Goal: Task Accomplishment & Management: Complete application form

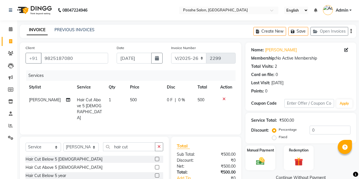
select select "6052"
select select "service"
select select "43693"
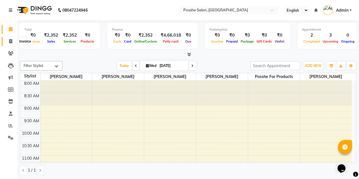
click at [9, 41] on icon at bounding box center [10, 41] width 3 height 4
select select "6052"
select select "service"
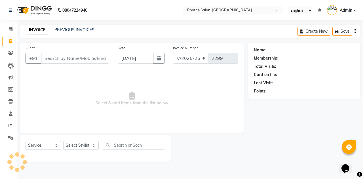
click at [57, 57] on input "Client" at bounding box center [75, 58] width 68 height 11
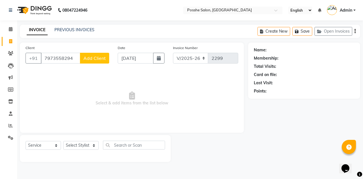
type input "7973558294"
click at [91, 57] on span "Add Client" at bounding box center [94, 58] width 22 height 6
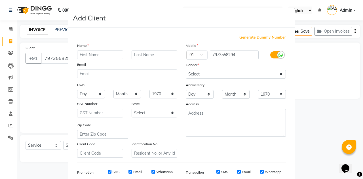
click at [101, 50] on input "text" at bounding box center [100, 54] width 46 height 9
type input "danish"
click at [246, 72] on select "Select Male Female Other Prefer Not To Say" at bounding box center [236, 74] width 100 height 9
click at [186, 70] on select "Select Male Female Other Prefer Not To Say" at bounding box center [236, 74] width 100 height 9
click at [227, 73] on select "Select Male Female Other Prefer Not To Say" at bounding box center [236, 74] width 100 height 9
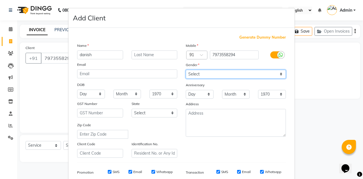
select select "male"
click at [186, 70] on select "Select Male Female Other Prefer Not To Say" at bounding box center [236, 74] width 100 height 9
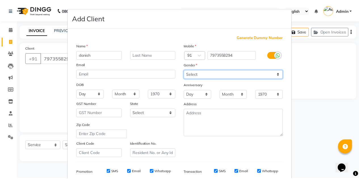
scroll to position [82, 0]
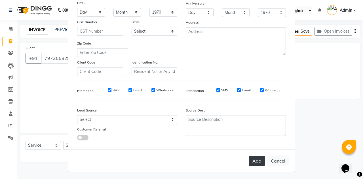
click at [255, 160] on button "Add" at bounding box center [257, 161] width 16 height 10
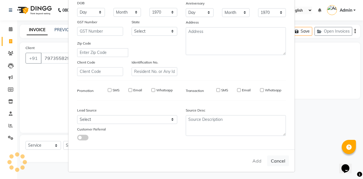
select select
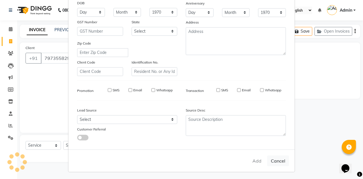
select select
checkbox input "false"
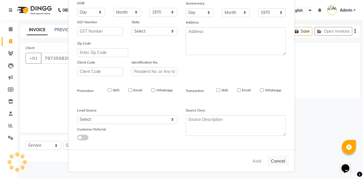
checkbox input "false"
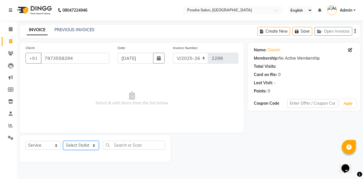
click at [88, 148] on select "Select Stylist Faheem Salmani Kajal Mali Kamal Chand Posshe for products Rajesh…" at bounding box center [80, 145] width 35 height 9
select select "43692"
click at [63, 141] on select "Select Stylist Faheem Salmani Kajal Mali Kamal Chand Posshe for products Rajesh…" at bounding box center [80, 145] width 35 height 9
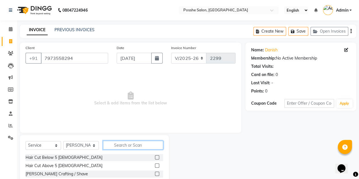
click at [124, 145] on input "text" at bounding box center [133, 145] width 60 height 9
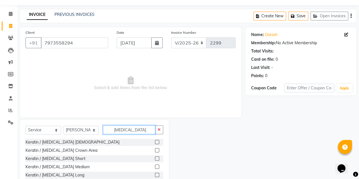
type input "botox"
click at [156, 165] on label at bounding box center [157, 166] width 4 height 4
click at [156, 165] on input "checkbox" at bounding box center [157, 167] width 4 height 4
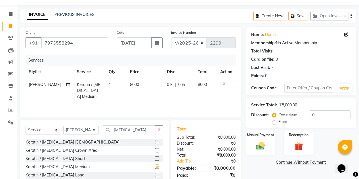
checkbox input "false"
click at [130, 83] on span "8000" at bounding box center [134, 84] width 9 height 5
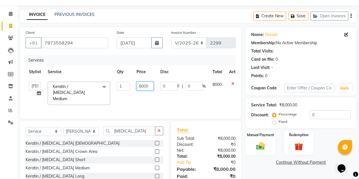
click at [140, 87] on input "8000" at bounding box center [144, 86] width 17 height 9
type input "6000"
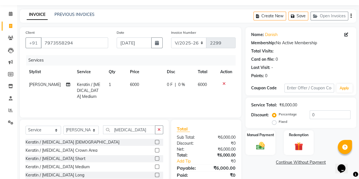
click at [149, 97] on div "Services Stylist Service Qty Price Disc Total Action Faheem Salmani Keratin / B…" at bounding box center [131, 83] width 210 height 57
click at [86, 129] on select "Select Stylist Faheem Salmani Kajal Mali Kamal Chand Posshe for products Rajesh…" at bounding box center [80, 130] width 35 height 9
select select "43736"
click at [63, 126] on select "Select Stylist Faheem Salmani Kajal Mali Kamal Chand Posshe for products Rajesh…" at bounding box center [80, 130] width 35 height 9
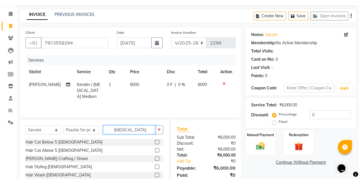
click at [125, 128] on input "botox" at bounding box center [129, 129] width 52 height 9
type input "b"
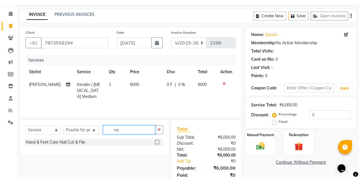
type input "n"
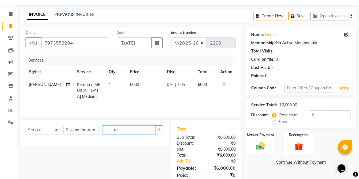
type input "g"
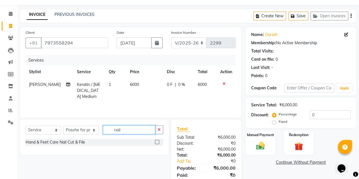
type input "nail"
click at [156, 143] on label at bounding box center [157, 142] width 4 height 4
click at [156, 143] on input "checkbox" at bounding box center [157, 142] width 4 height 4
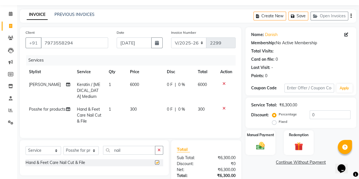
checkbox input "false"
click at [130, 107] on span "300" at bounding box center [133, 109] width 7 height 5
select select "43736"
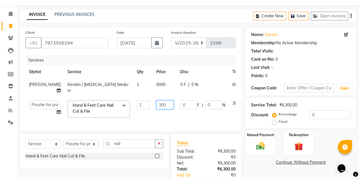
click at [156, 109] on input "300" at bounding box center [164, 104] width 17 height 9
type input "3"
type input "950"
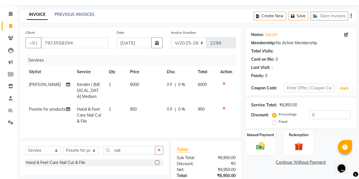
click at [150, 117] on td "950" at bounding box center [144, 115] width 37 height 25
select select "43736"
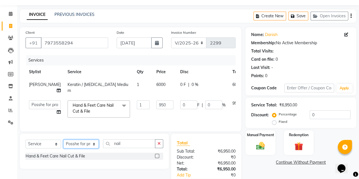
click at [75, 148] on select "Select Stylist Faheem Salmani Kajal Mali Kamal Chand Posshe for products Rajesh…" at bounding box center [80, 143] width 35 height 9
select select "43695"
click at [63, 148] on select "Select Stylist Faheem Salmani Kajal Mali Kamal Chand Posshe for products Rajesh…" at bounding box center [80, 143] width 35 height 9
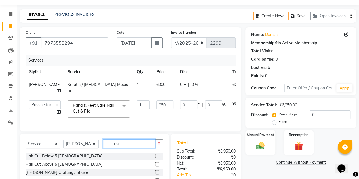
click at [127, 148] on input "nail" at bounding box center [129, 143] width 52 height 9
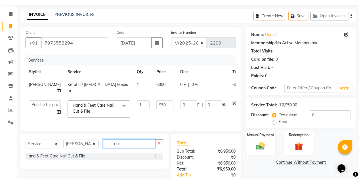
type input "nail"
click at [156, 160] on div at bounding box center [157, 157] width 4 height 6
click at [156, 158] on label at bounding box center [157, 156] width 4 height 4
click at [156, 158] on input "checkbox" at bounding box center [157, 156] width 4 height 4
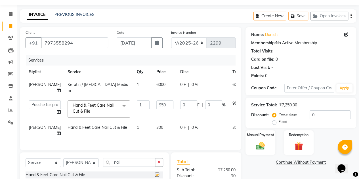
checkbox input "false"
click at [156, 130] on span "300" at bounding box center [159, 127] width 7 height 5
select select "43695"
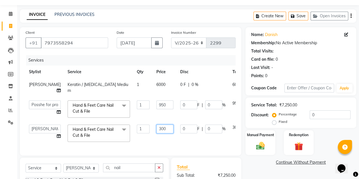
click at [156, 133] on input "300" at bounding box center [164, 128] width 17 height 9
type input "950"
click at [158, 145] on td "950" at bounding box center [165, 133] width 24 height 24
select select "43695"
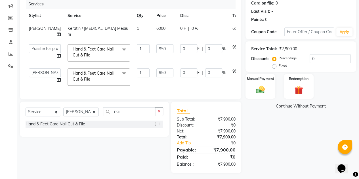
scroll to position [83, 0]
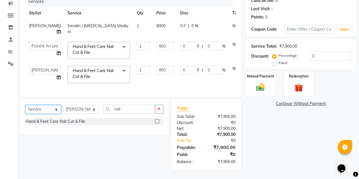
click at [40, 109] on select "Select Service Product Membership Package Voucher Prepaid Gift Card" at bounding box center [43, 109] width 35 height 9
select select "product"
click at [26, 105] on select "Select Service Product Membership Package Voucher Prepaid Gift Card" at bounding box center [43, 109] width 35 height 9
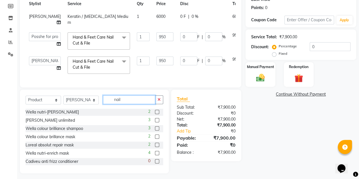
click at [127, 104] on input "nail" at bounding box center [129, 99] width 52 height 9
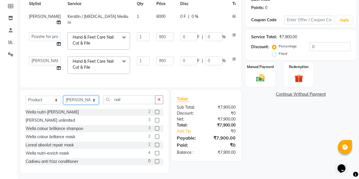
click at [84, 104] on select "Select Stylist Faheem Salmani Kajal Mali Kamal Chand Posshe for products Rajesh…" at bounding box center [80, 100] width 35 height 9
select select "43736"
click at [63, 104] on select "Select Stylist Faheem Salmani Kajal Mali Kamal Chand Posshe for products Rajesh…" at bounding box center [80, 100] width 35 height 9
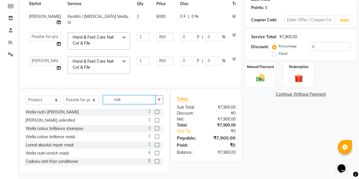
click at [131, 104] on input "nail" at bounding box center [129, 99] width 52 height 9
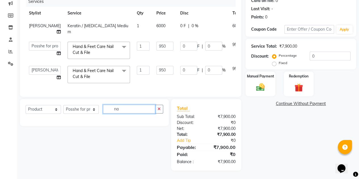
type input "n"
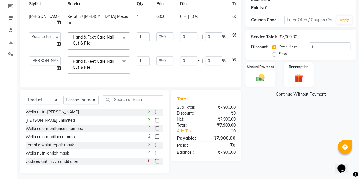
click at [155, 114] on label at bounding box center [157, 112] width 4 height 4
click at [155, 114] on input "checkbox" at bounding box center [157, 112] width 4 height 4
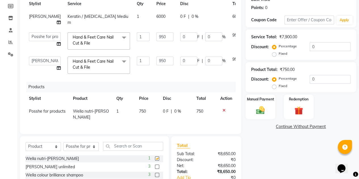
checkbox input "false"
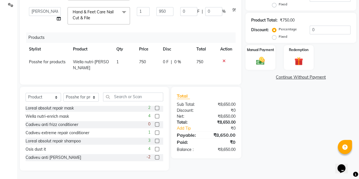
scroll to position [0, 0]
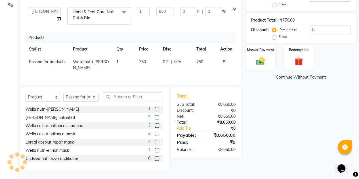
click at [155, 149] on label at bounding box center [157, 150] width 4 height 4
click at [155, 149] on input "checkbox" at bounding box center [157, 151] width 4 height 4
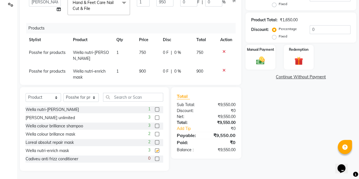
checkbox input "false"
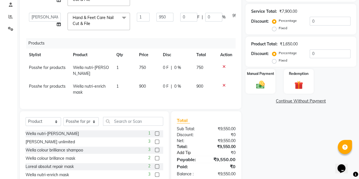
scroll to position [133, 0]
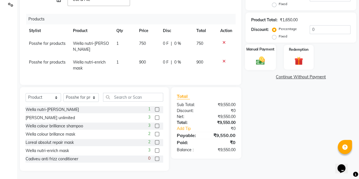
click at [259, 52] on div "Manual Payment" at bounding box center [260, 57] width 31 height 26
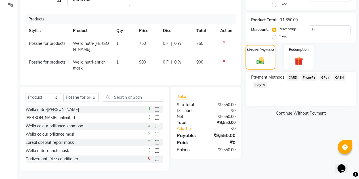
click at [263, 87] on span "PayTM" at bounding box center [260, 85] width 14 height 7
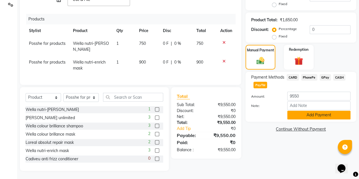
click at [324, 116] on button "Add Payment" at bounding box center [318, 115] width 63 height 9
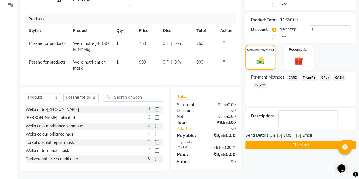
click at [297, 136] on label at bounding box center [298, 136] width 4 height 4
click at [297, 136] on input "checkbox" at bounding box center [298, 136] width 4 height 4
checkbox input "false"
click at [279, 135] on label at bounding box center [279, 136] width 4 height 4
click at [279, 135] on input "checkbox" at bounding box center [279, 136] width 4 height 4
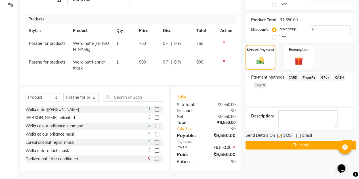
checkbox input "false"
click at [282, 142] on button "Checkout" at bounding box center [300, 145] width 111 height 9
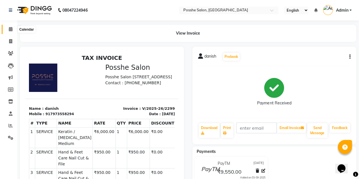
click at [11, 31] on icon at bounding box center [11, 29] width 4 height 4
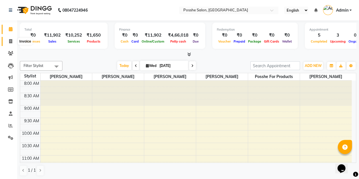
click at [10, 41] on icon at bounding box center [10, 41] width 3 height 4
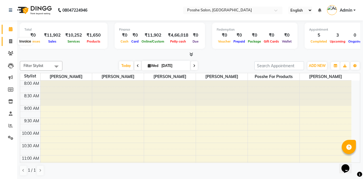
select select "service"
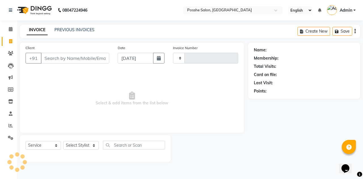
type input "2300"
select select "6052"
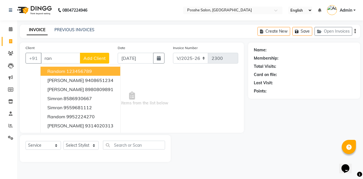
click at [68, 70] on ngb-highlight "123456789" at bounding box center [79, 71] width 26 height 6
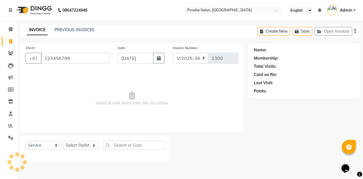
type input "123456789"
